Goal: Task Accomplishment & Management: Manage account settings

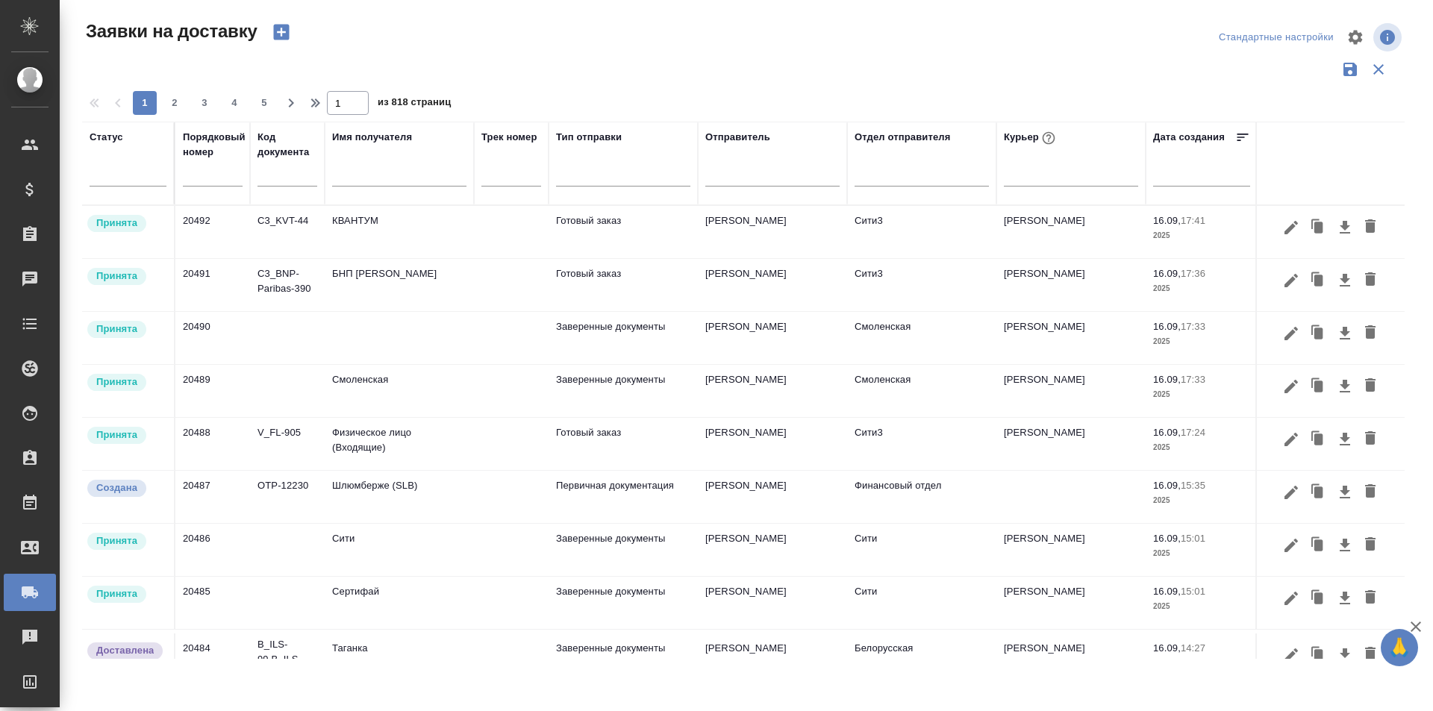
click at [226, 174] on input "text" at bounding box center [213, 175] width 60 height 21
paste input "20499"
type input "20499"
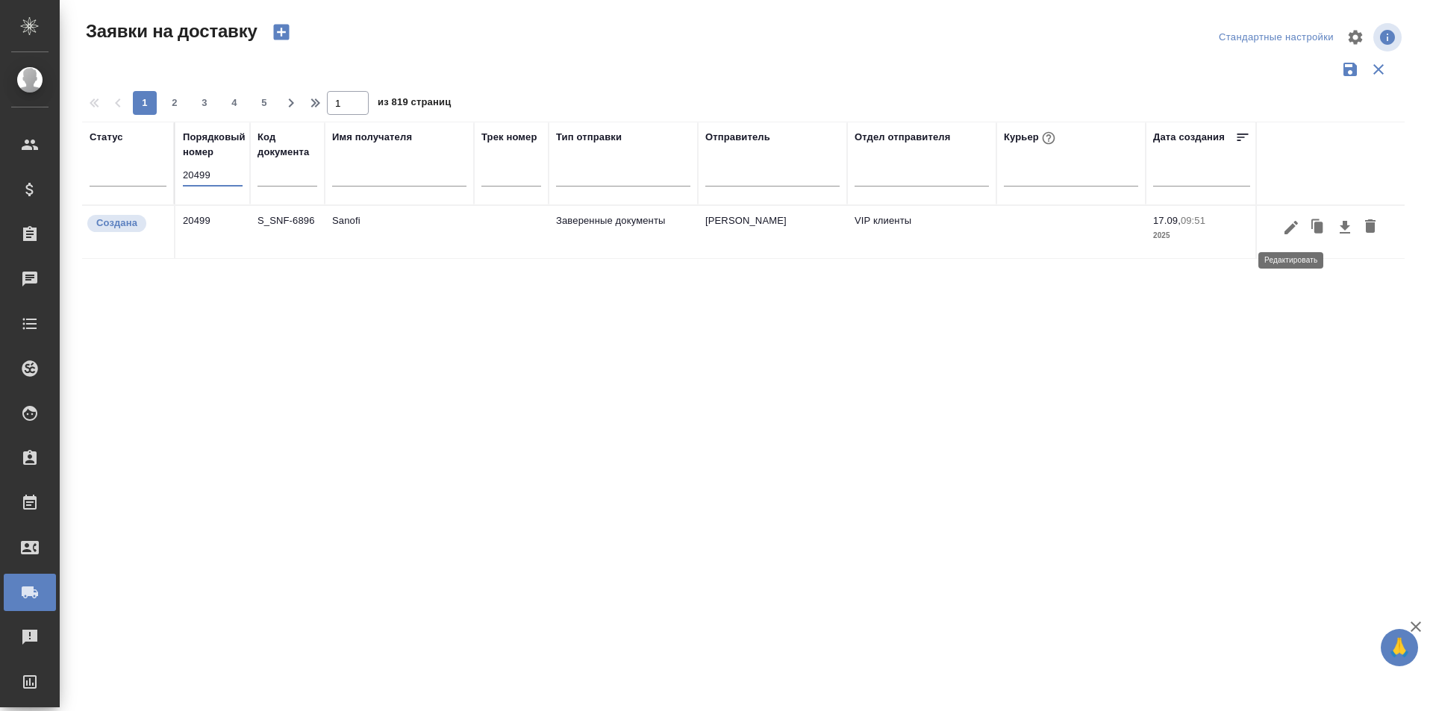
click at [1289, 226] on icon "button" at bounding box center [1291, 228] width 18 height 18
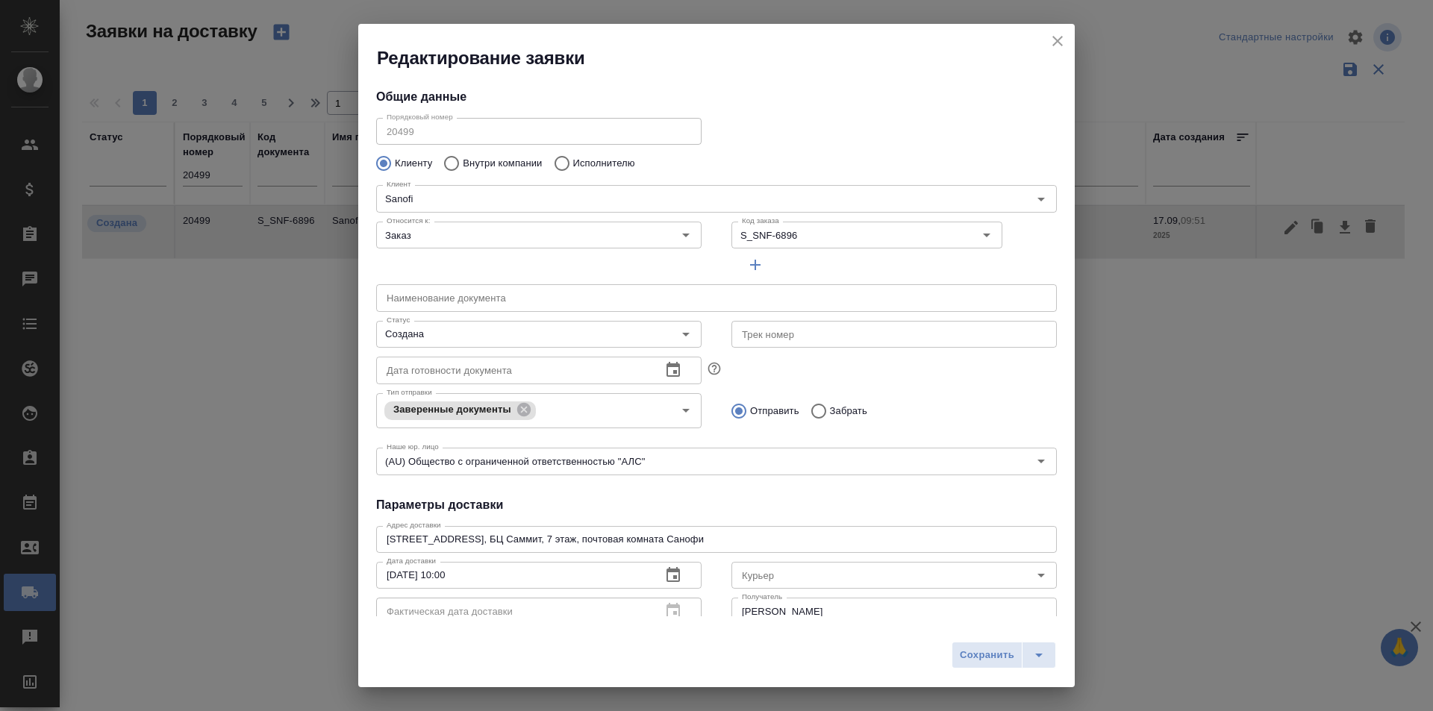
type input "[PERSON_NAME]"
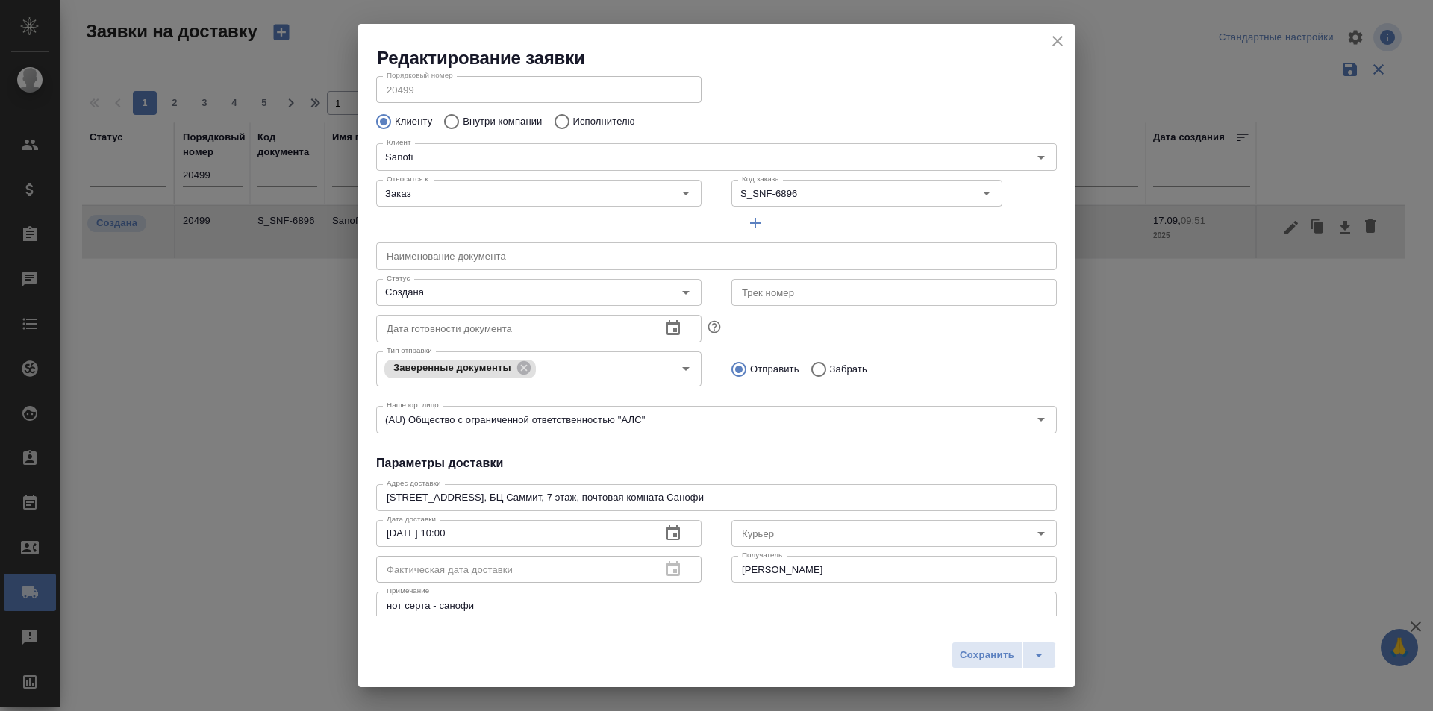
scroll to position [149, 0]
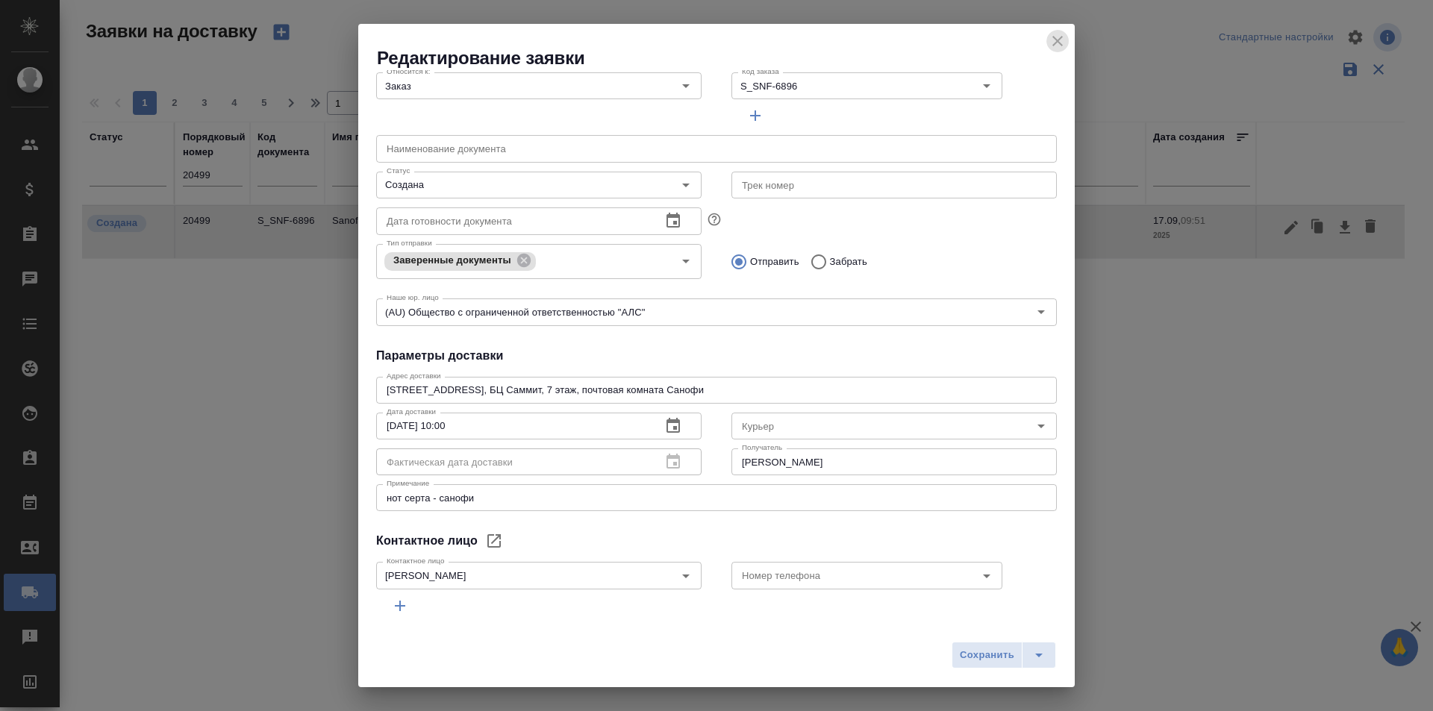
click at [1055, 48] on icon "close" at bounding box center [1058, 41] width 18 height 18
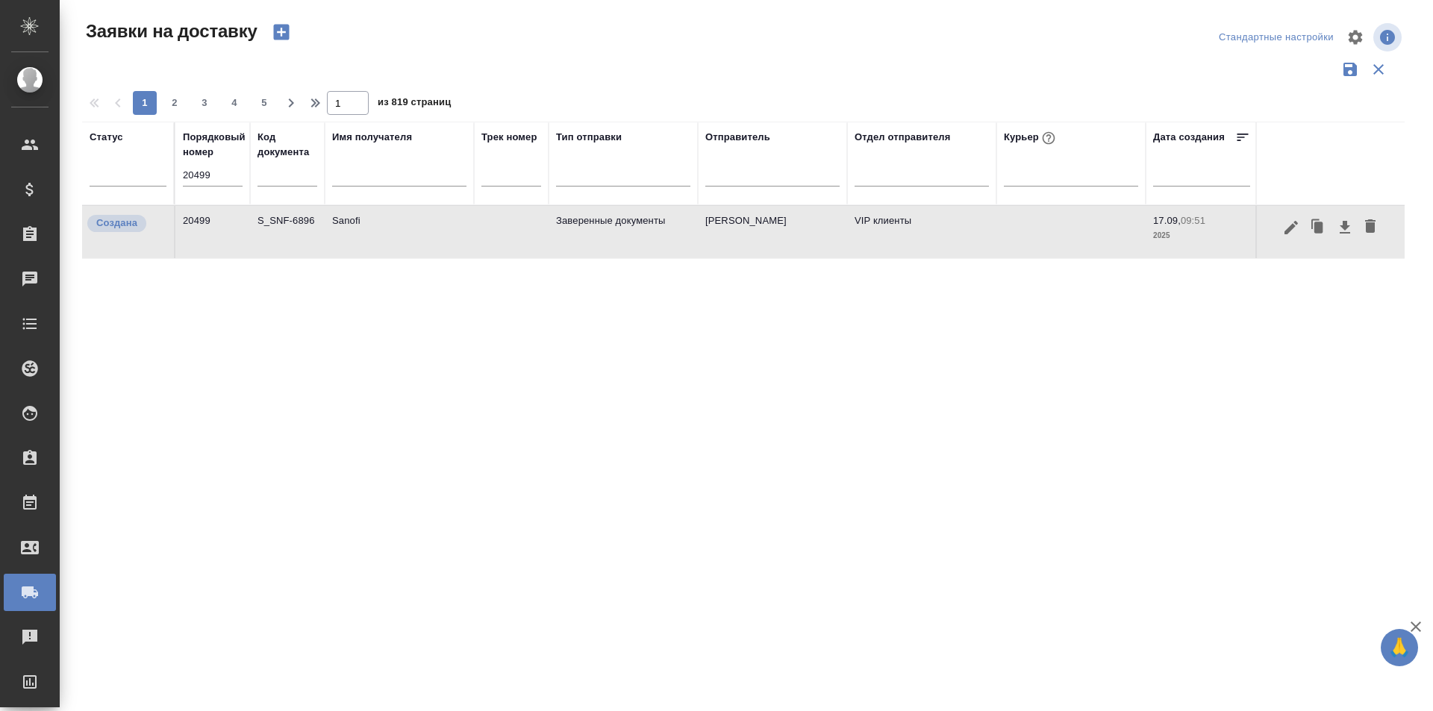
click at [184, 172] on input "20499" at bounding box center [213, 175] width 60 height 21
paste input "51"
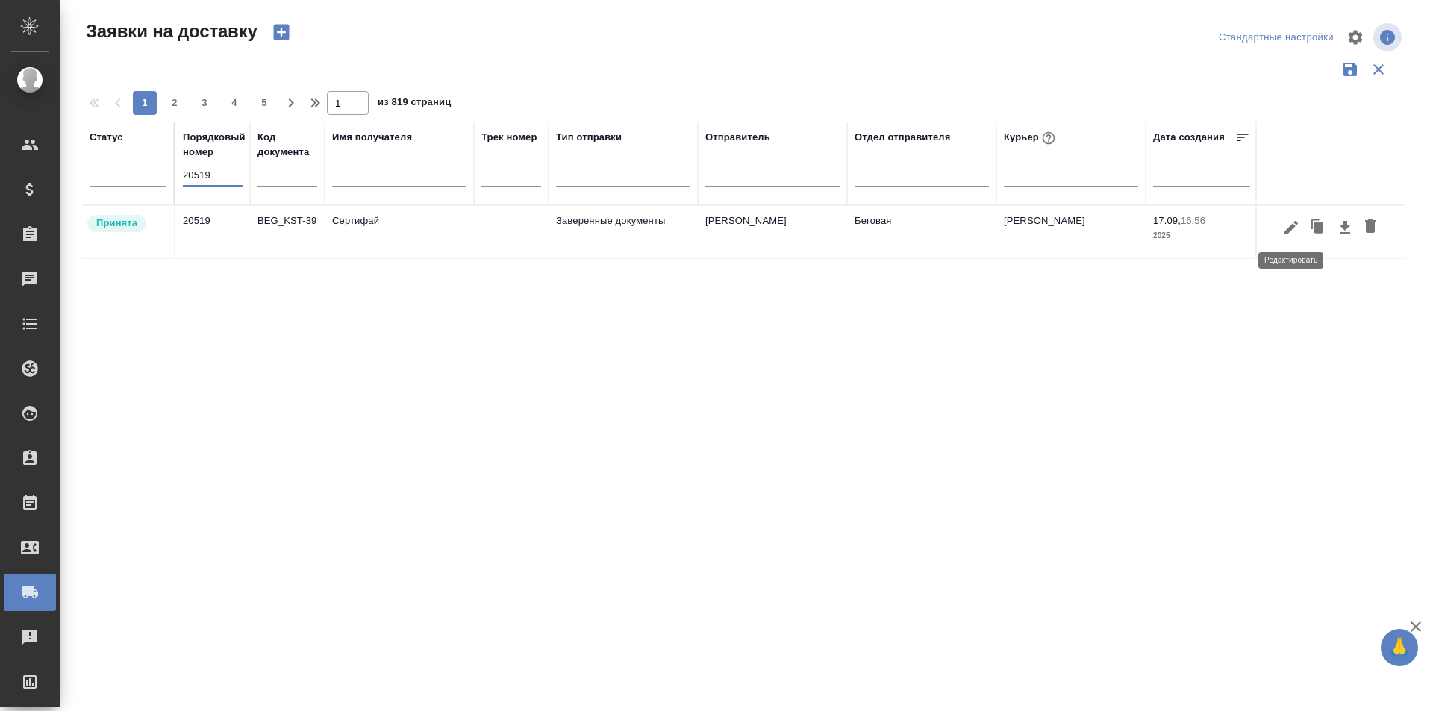
type input "20519"
click at [1284, 231] on icon "button" at bounding box center [1291, 228] width 18 height 18
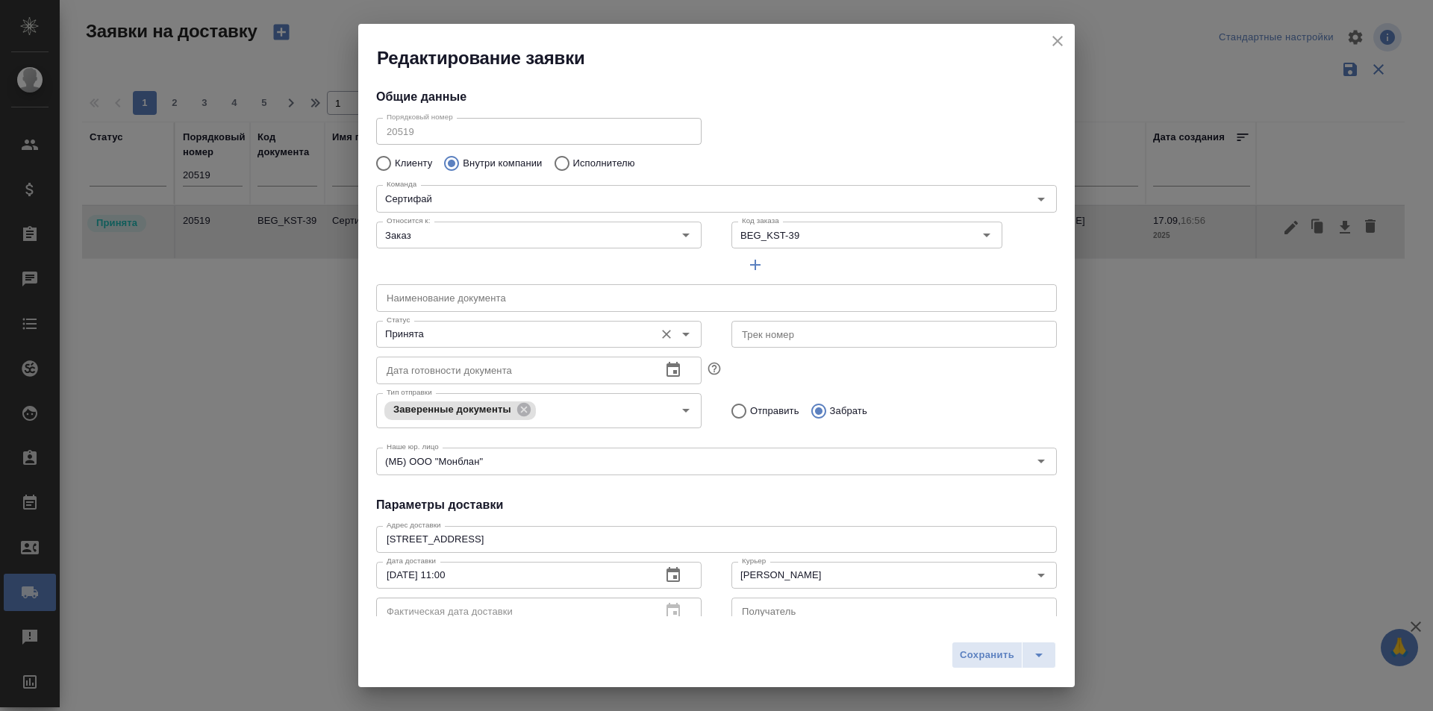
click at [543, 331] on input "Принята" at bounding box center [514, 334] width 266 height 18
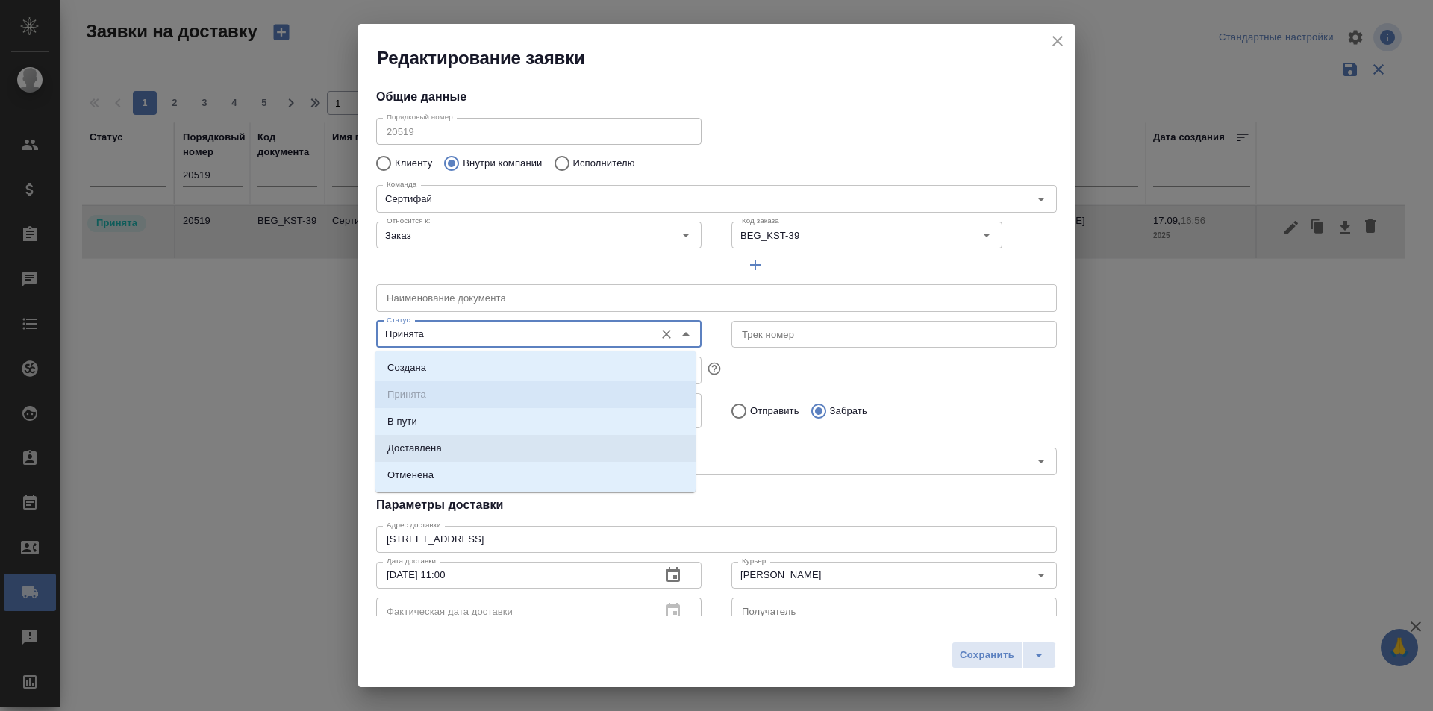
click at [434, 452] on p "Доставлена" at bounding box center [414, 448] width 54 height 15
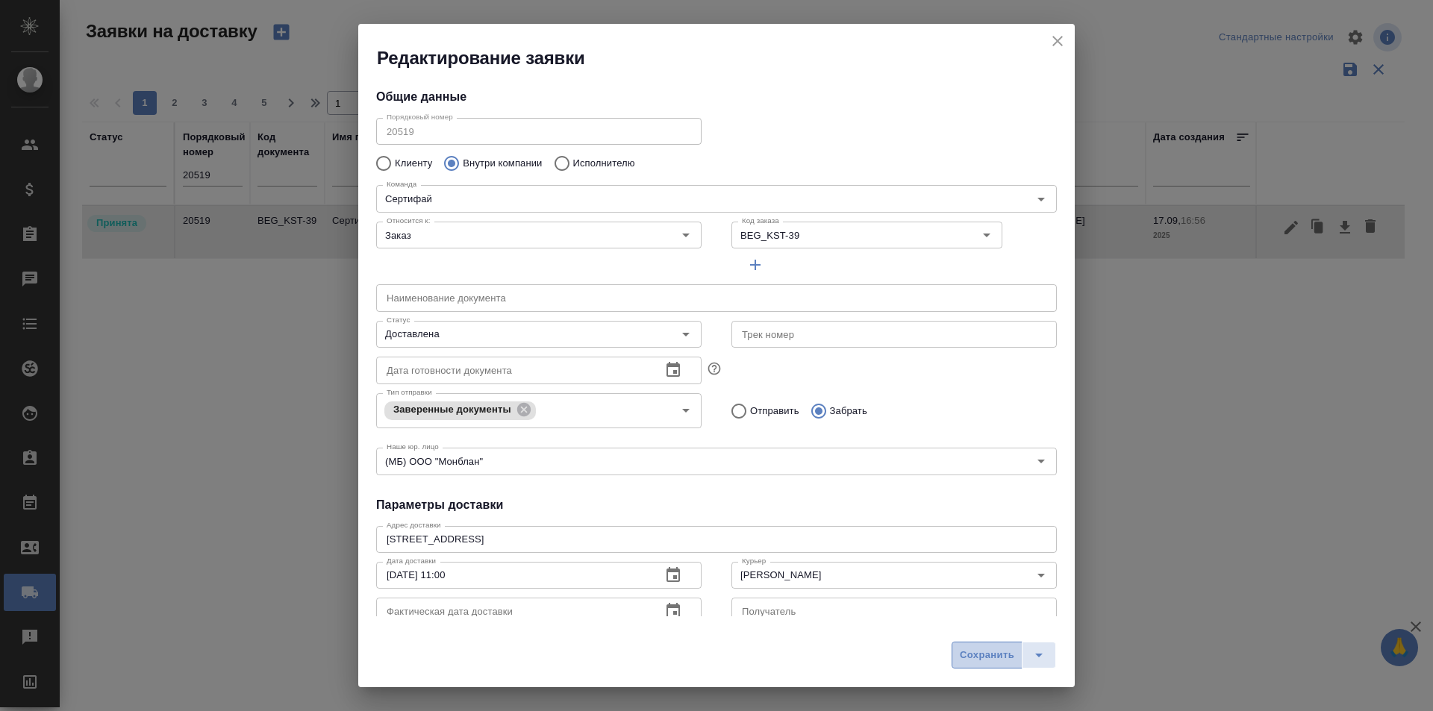
click at [969, 656] on span "Сохранить" at bounding box center [987, 655] width 54 height 17
type input "Принята"
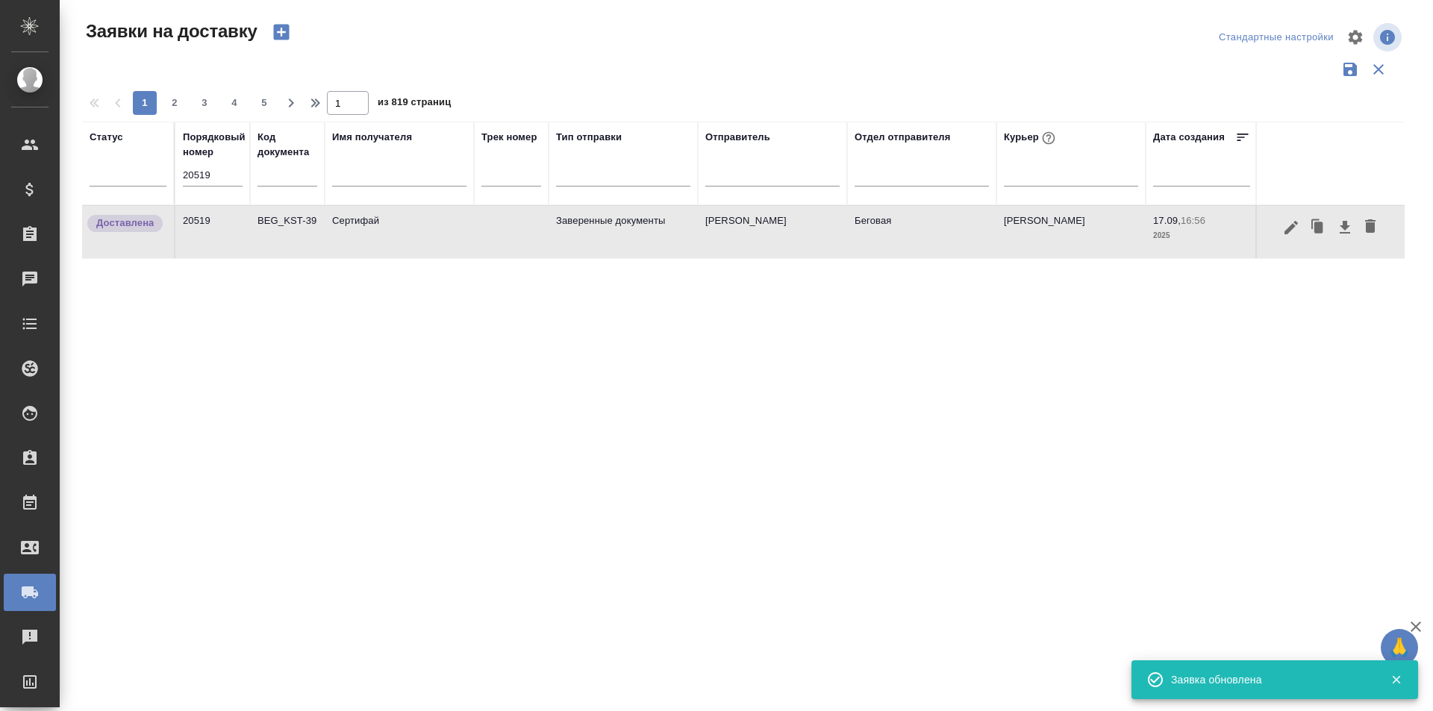
click at [227, 172] on input "20519" at bounding box center [213, 175] width 60 height 21
click at [207, 183] on input "20519" at bounding box center [213, 175] width 60 height 21
paste input "34"
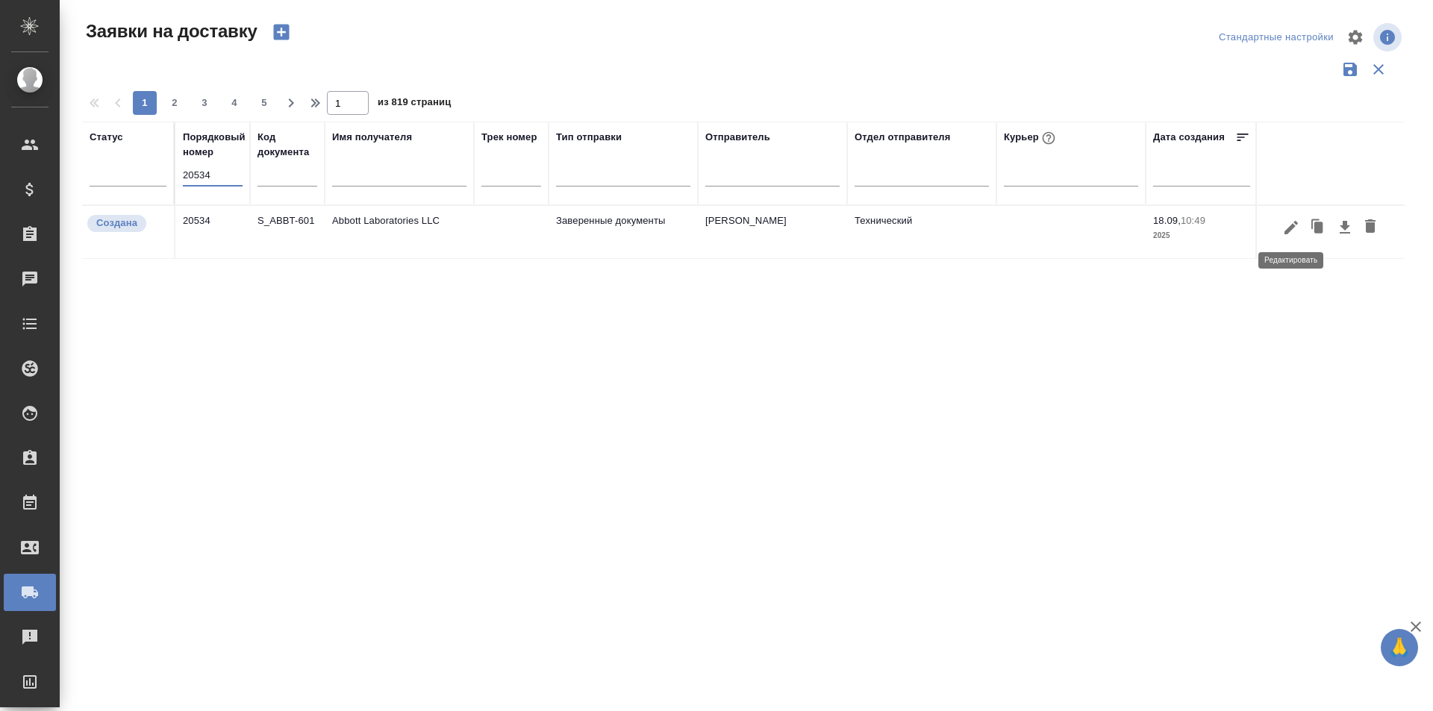
type input "20534"
click at [1290, 234] on icon "button" at bounding box center [1291, 228] width 18 height 18
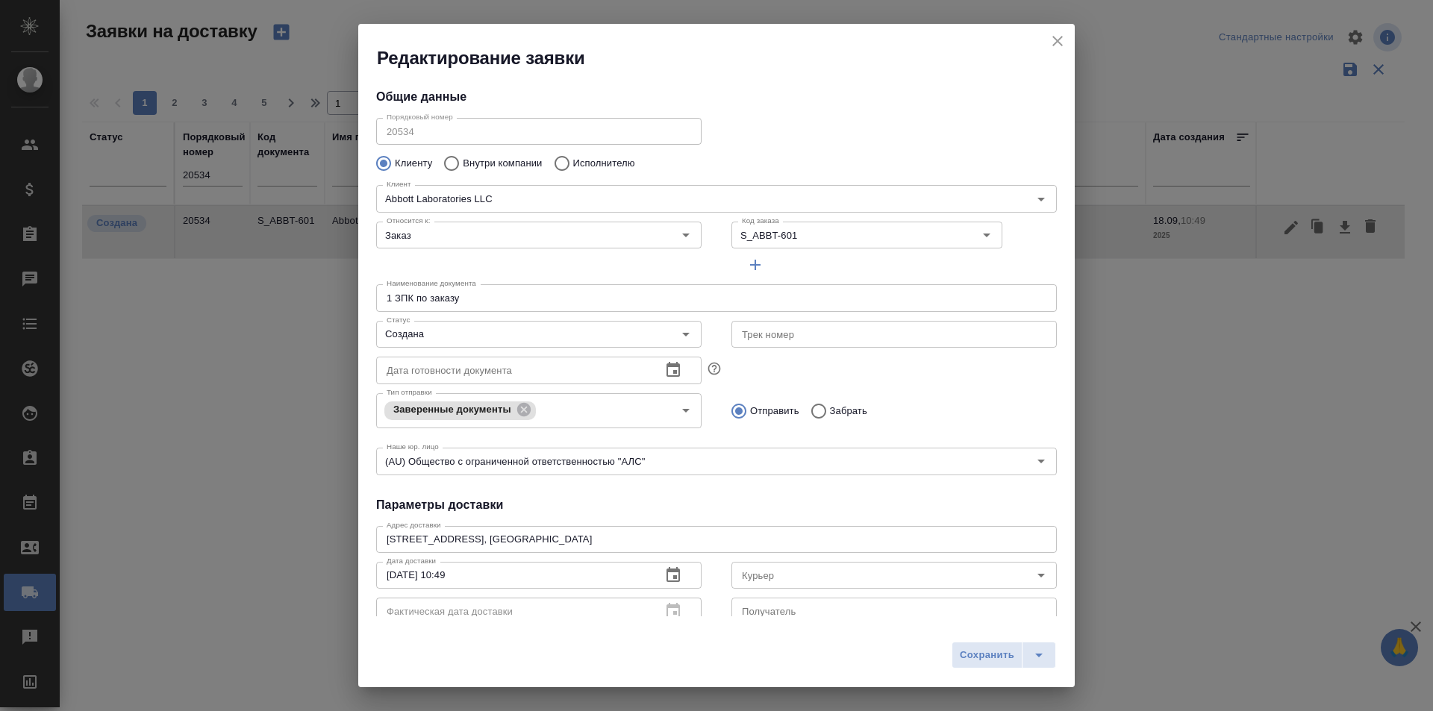
type input "Горожанина Настасья"
type input "[PHONE_NUMBER]"
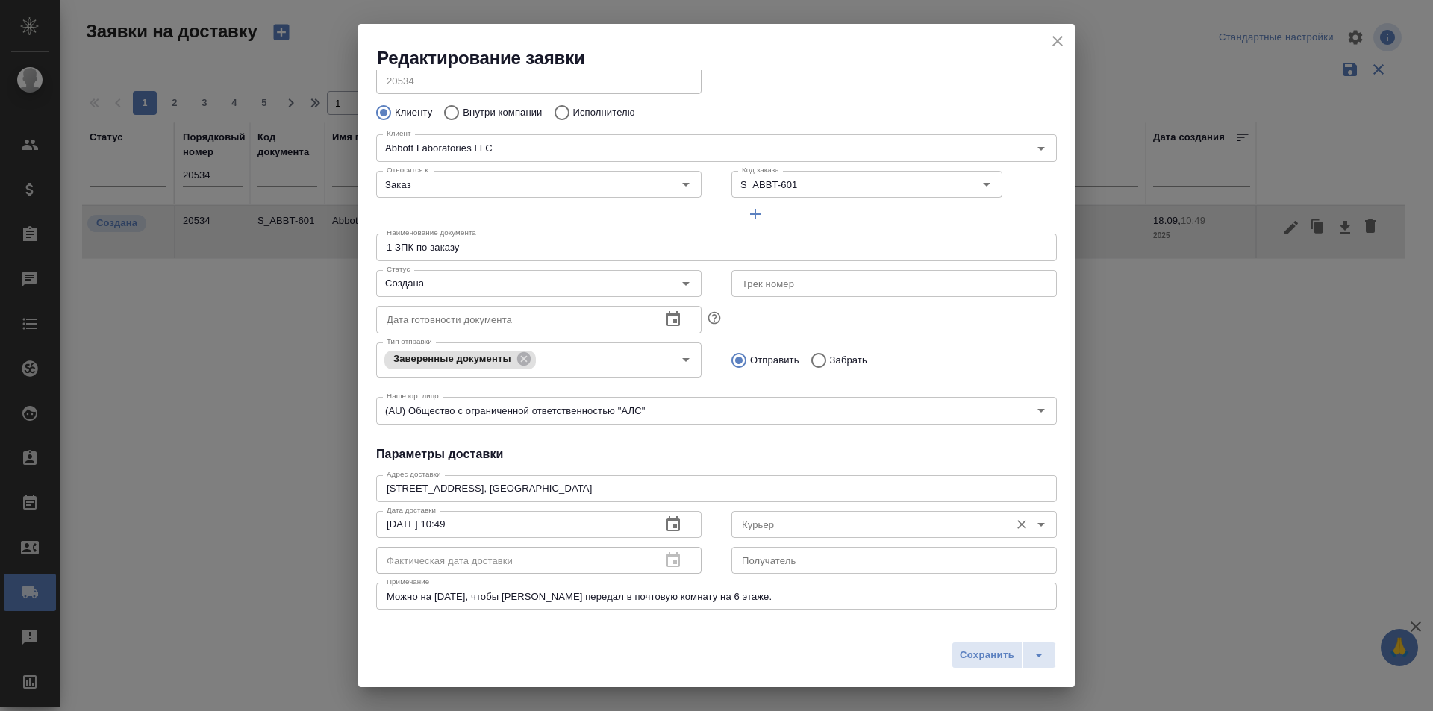
scroll to position [75, 0]
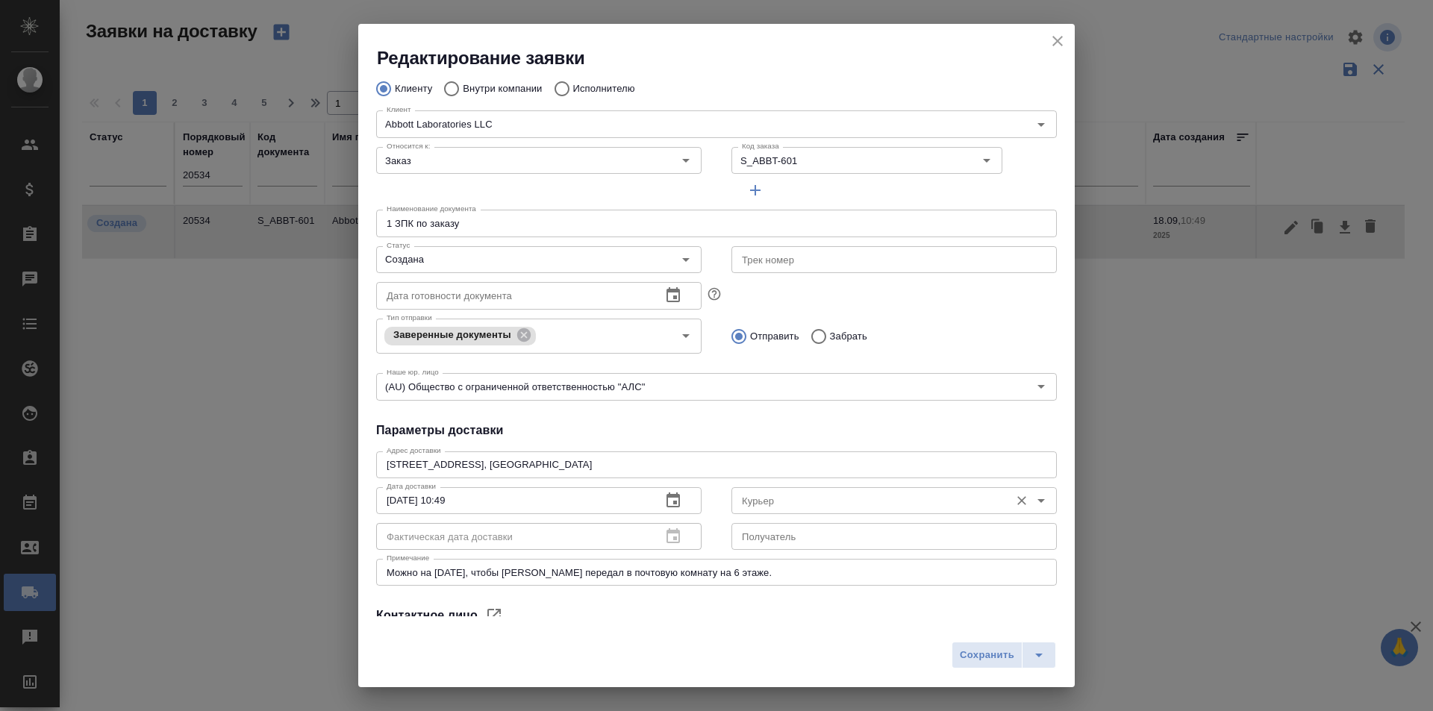
click at [887, 505] on input "Курьер" at bounding box center [869, 501] width 266 height 18
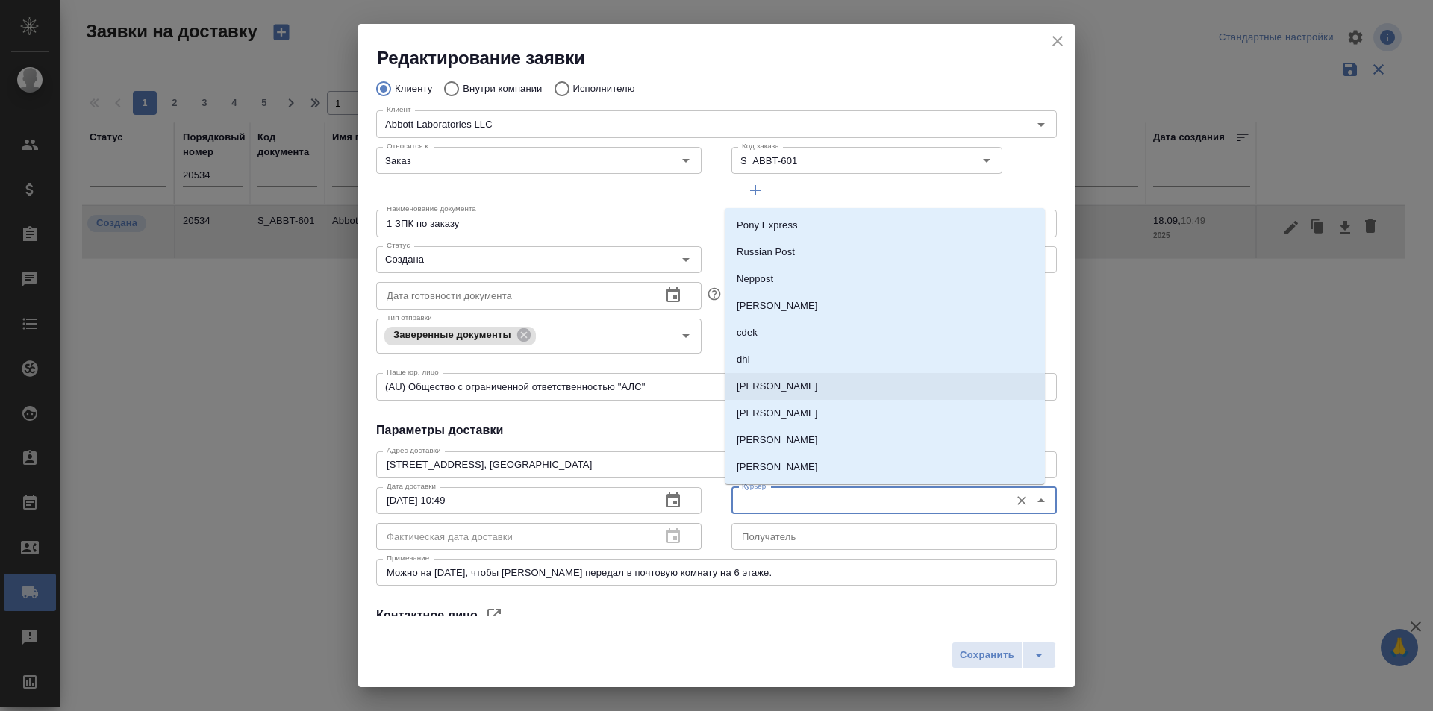
click at [826, 390] on li "[PERSON_NAME]" at bounding box center [885, 386] width 320 height 27
type input "[PERSON_NAME]"
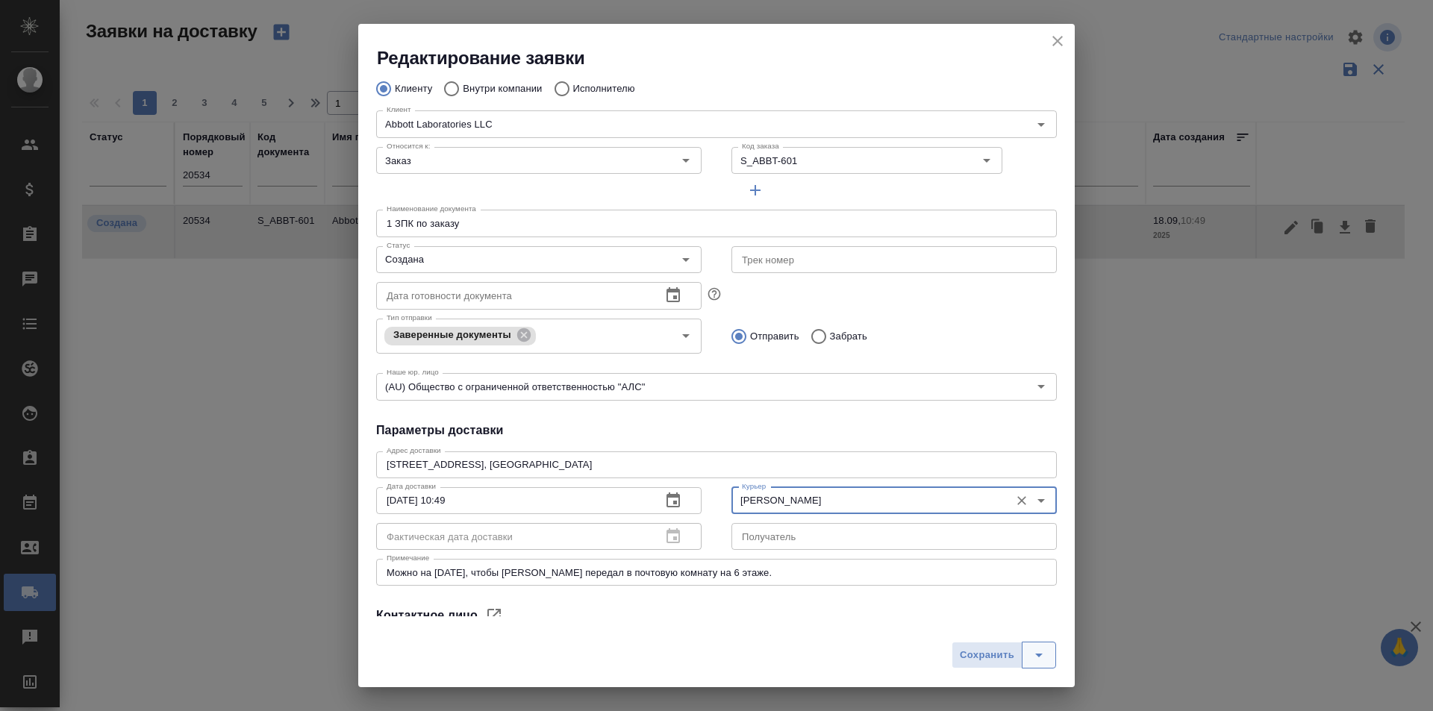
click at [1047, 649] on icon "split button" at bounding box center [1039, 655] width 18 height 18
click at [1049, 618] on li "Сохранить и скачать" at bounding box center [1006, 624] width 119 height 24
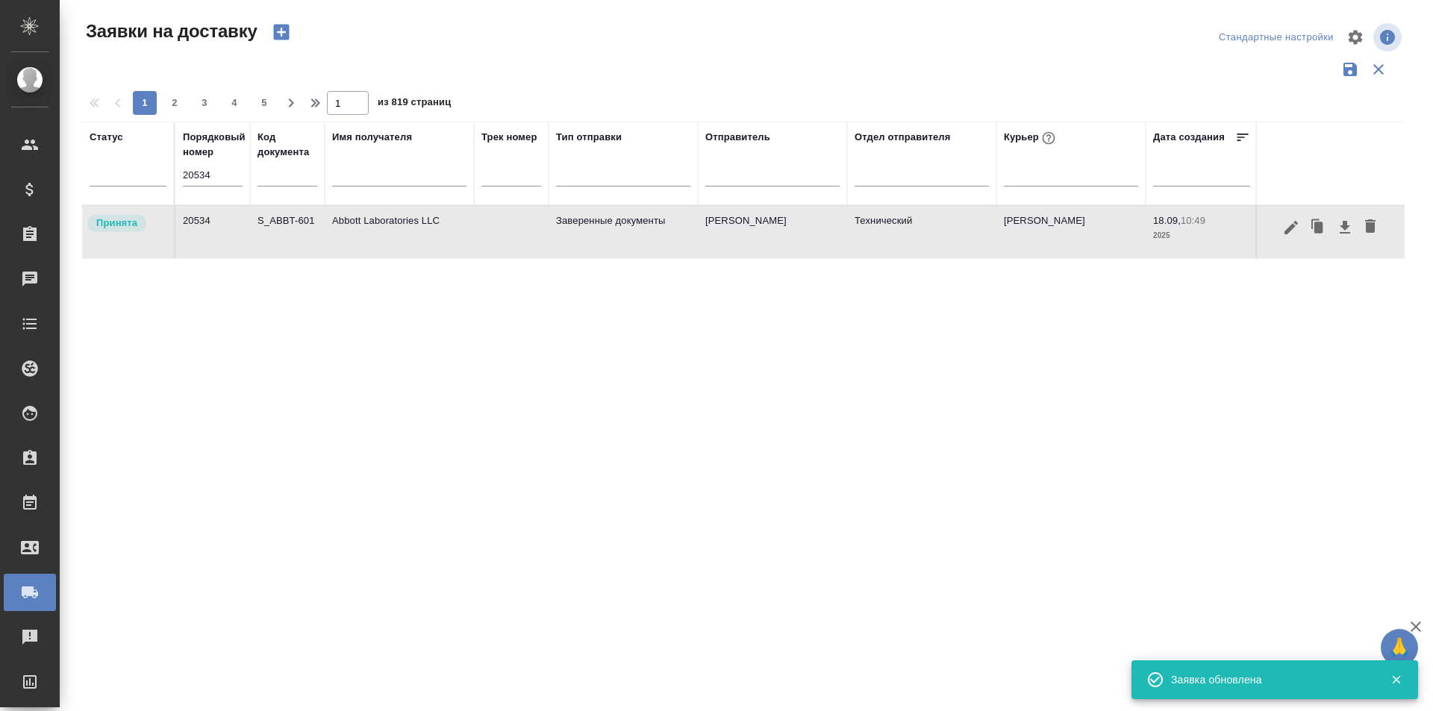
drag, startPoint x: 467, startPoint y: 384, endPoint x: 479, endPoint y: 384, distance: 11.9
click at [467, 384] on div "Статус Порядковый номер 20534 Код документа Имя получателя Трек номер Тип отпра…" at bounding box center [743, 390] width 1322 height 537
click at [1284, 234] on icon "button" at bounding box center [1290, 226] width 13 height 13
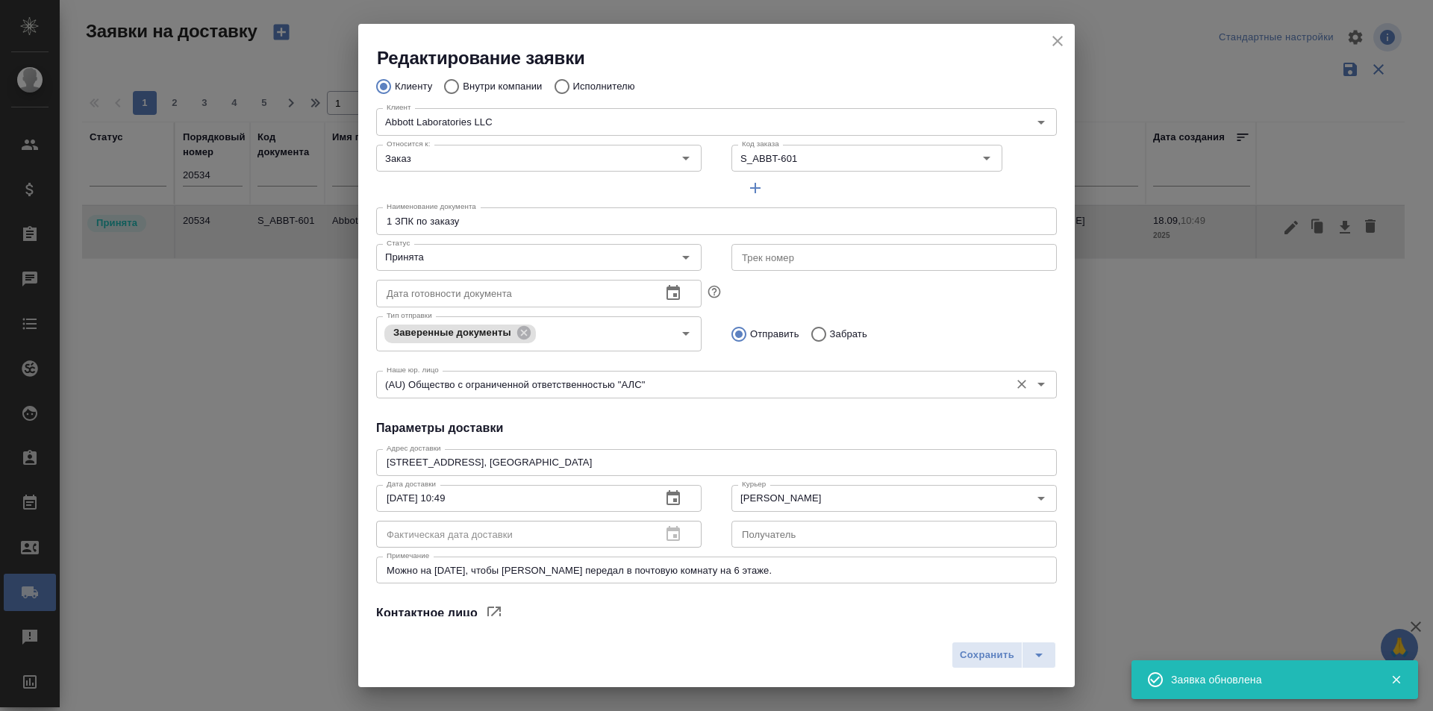
scroll to position [203, 0]
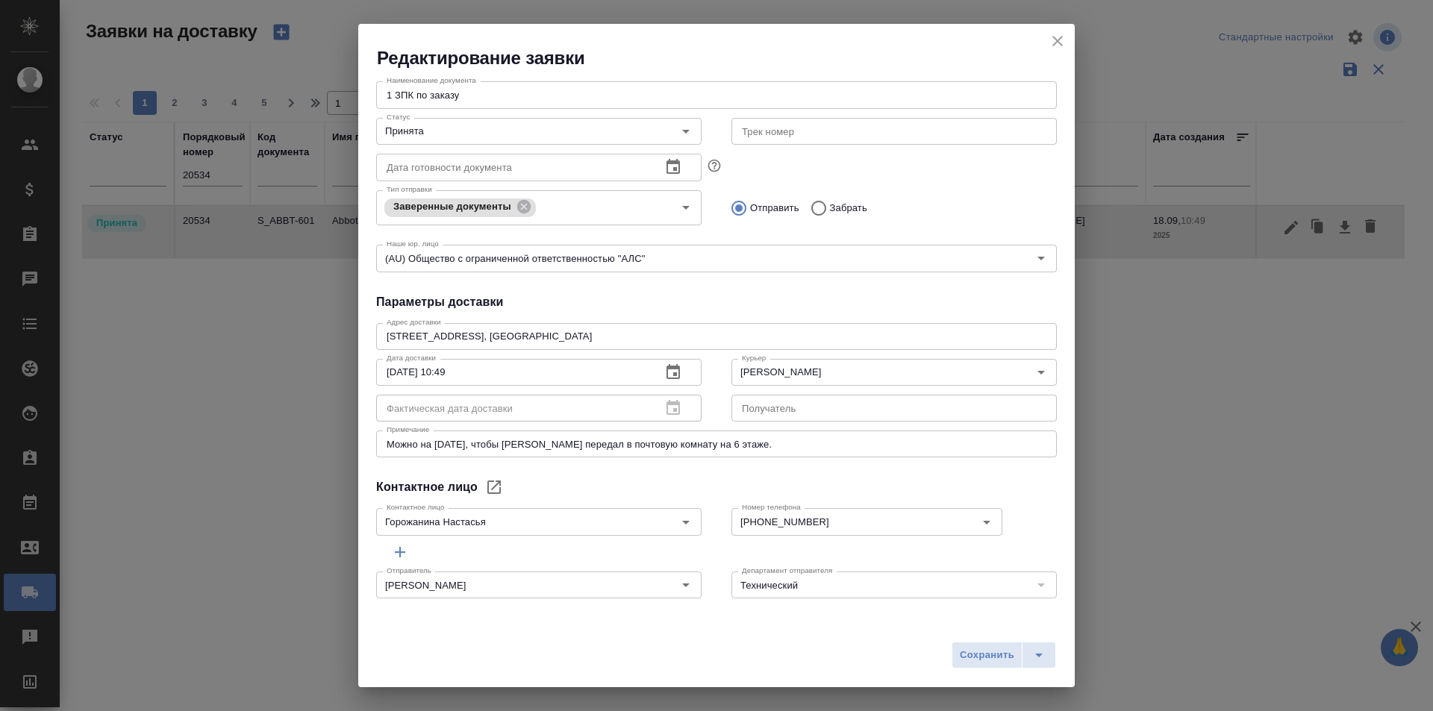
click at [1058, 40] on icon "close" at bounding box center [1057, 41] width 10 height 10
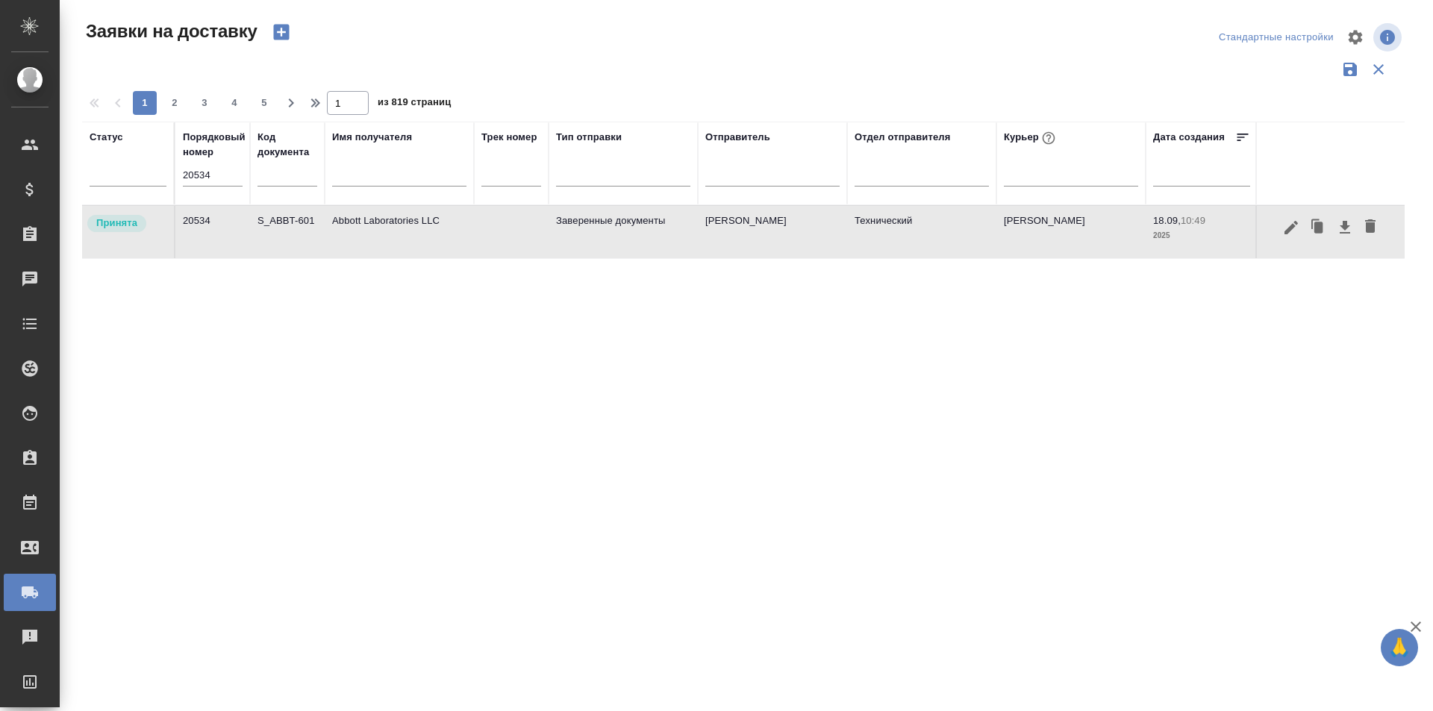
click at [473, 496] on div "Статус Порядковый номер 20534 Код документа Имя получателя Трек номер Тип отпра…" at bounding box center [743, 390] width 1322 height 537
drag, startPoint x: 263, startPoint y: 354, endPoint x: 102, endPoint y: 25, distance: 366.1
click at [263, 354] on div "Статус Порядковый номер 20534 Код документа Имя получателя Трек номер Тип отпра…" at bounding box center [743, 390] width 1322 height 537
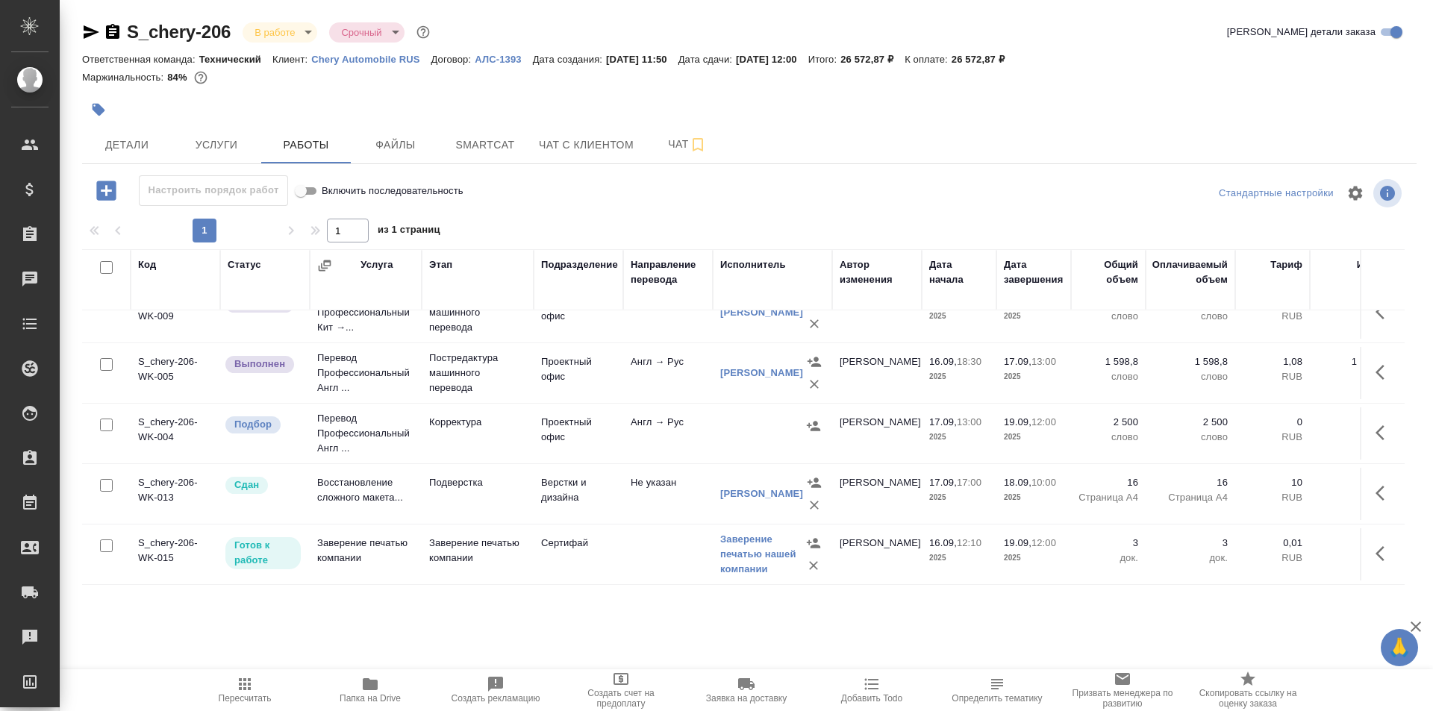
scroll to position [160, 0]
